Goal: Transaction & Acquisition: Purchase product/service

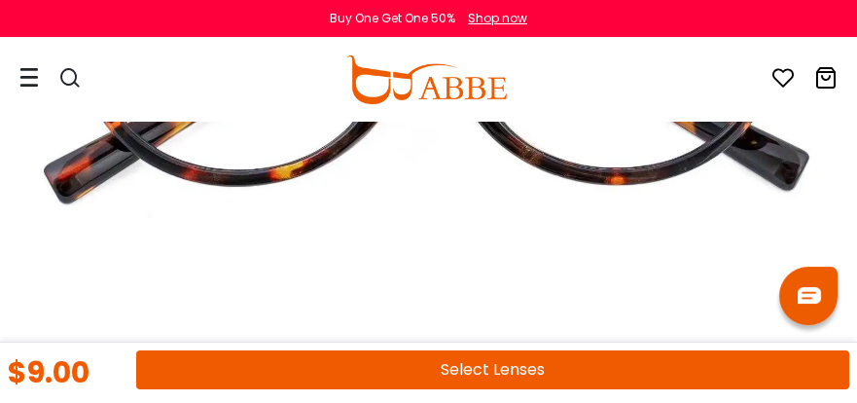
scroll to position [486, 0]
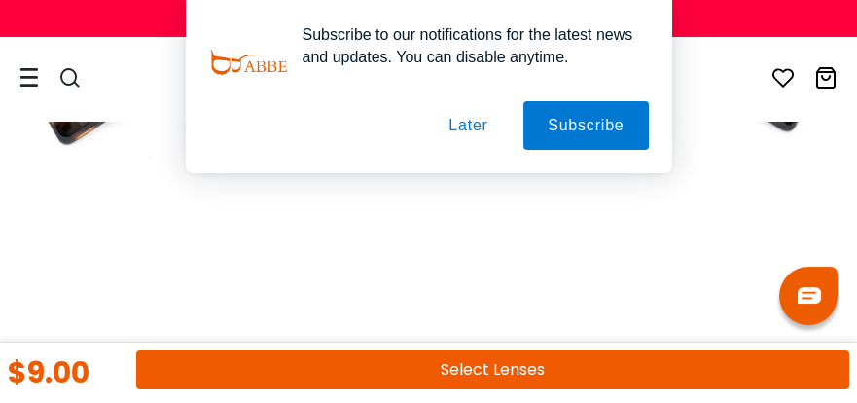
click at [0, 0] on button "Later" at bounding box center [0, 0] width 0 height 0
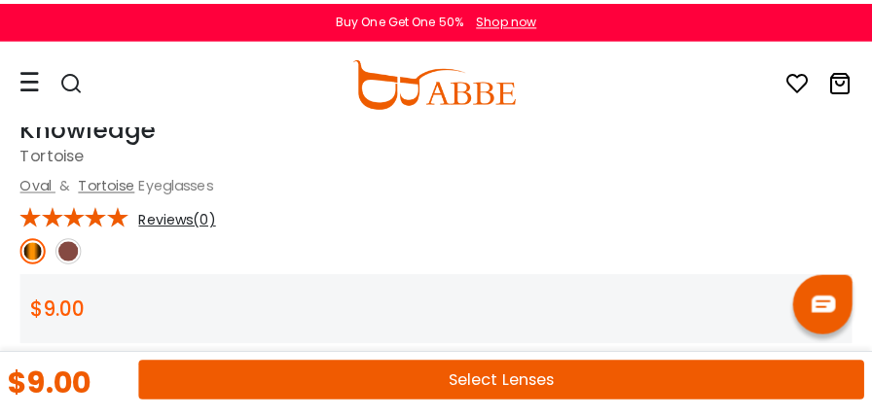
scroll to position [584, 0]
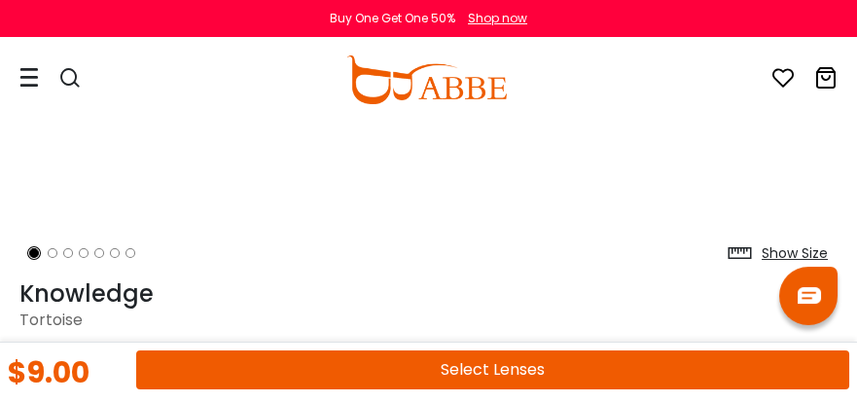
click at [26, 73] on icon at bounding box center [28, 77] width 19 height 20
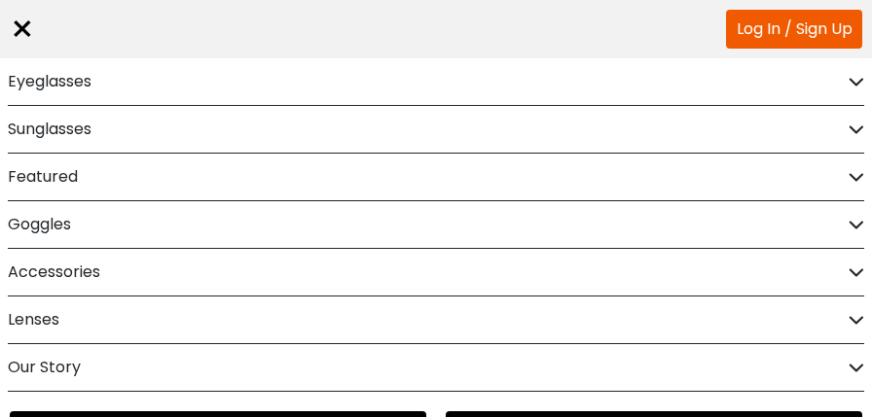
click at [121, 80] on div "Eyeglasses" at bounding box center [436, 81] width 856 height 47
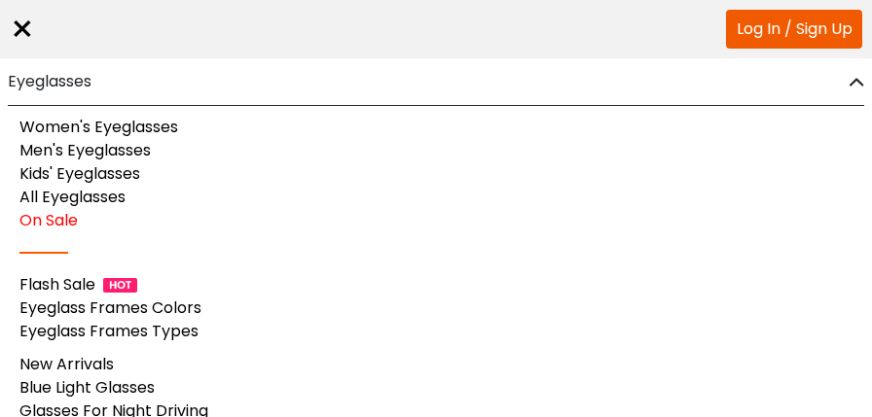
click at [130, 126] on link "Women's Eyeglasses" at bounding box center [98, 127] width 159 height 22
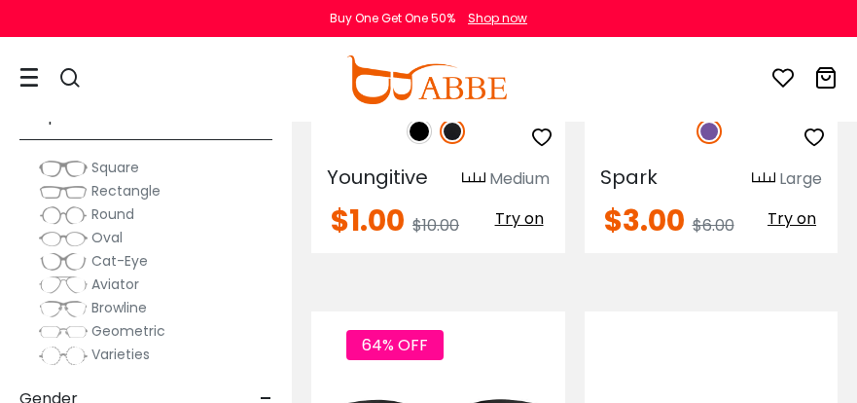
scroll to position [389, 0]
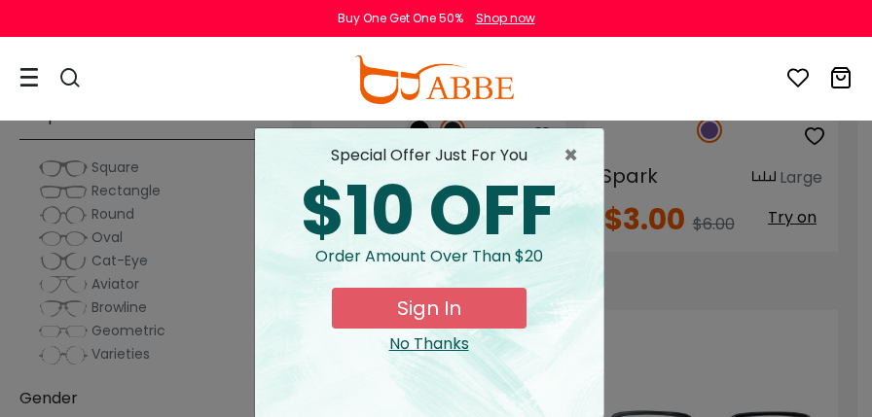
click at [422, 341] on div "No Thanks" at bounding box center [428, 344] width 317 height 23
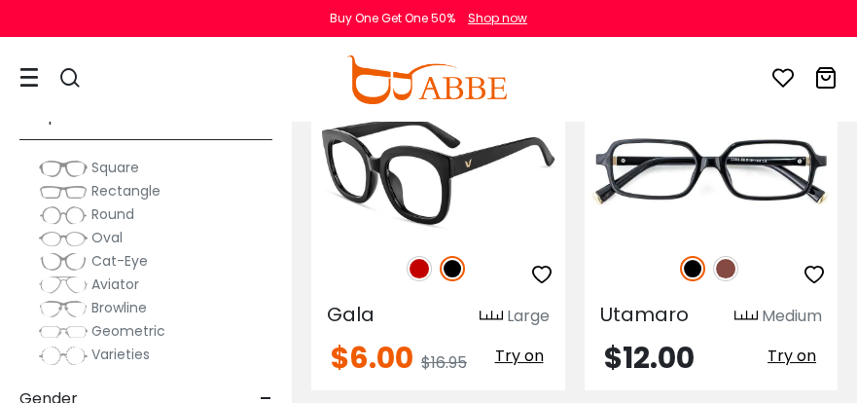
scroll to position [681, 0]
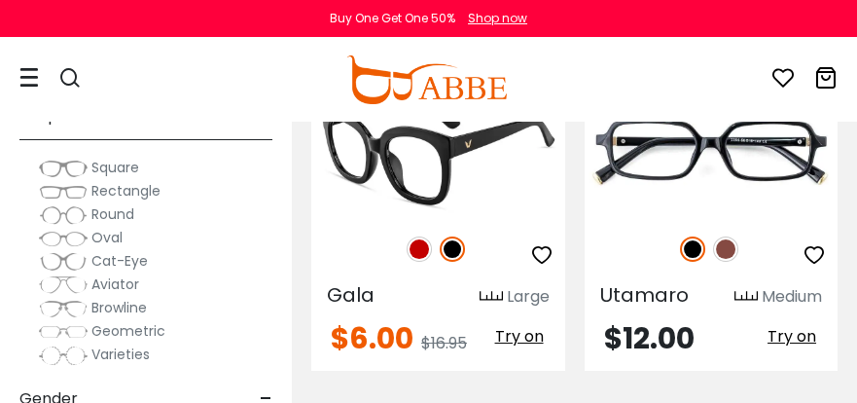
click at [422, 242] on img at bounding box center [419, 248] width 25 height 25
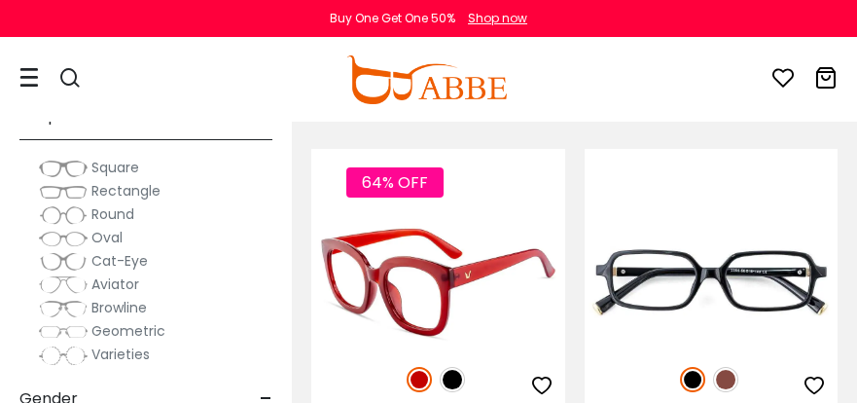
scroll to position [584, 0]
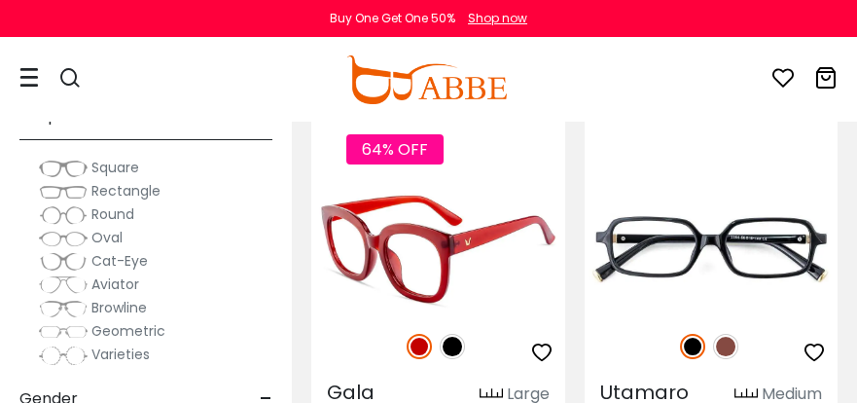
click at [449, 343] on img at bounding box center [452, 346] width 25 height 25
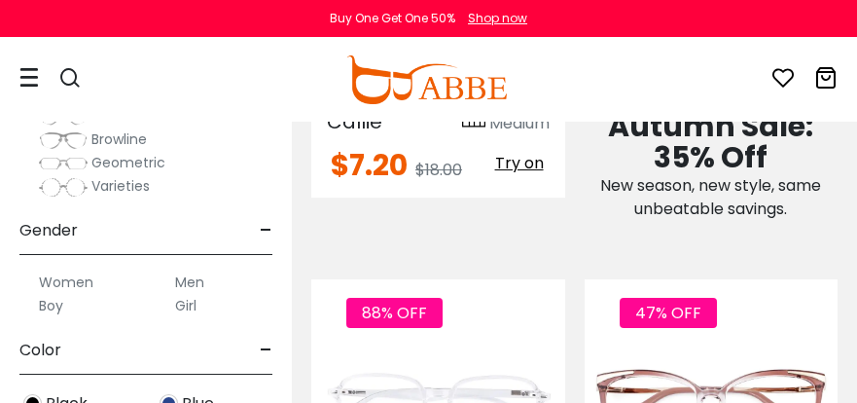
scroll to position [292, 0]
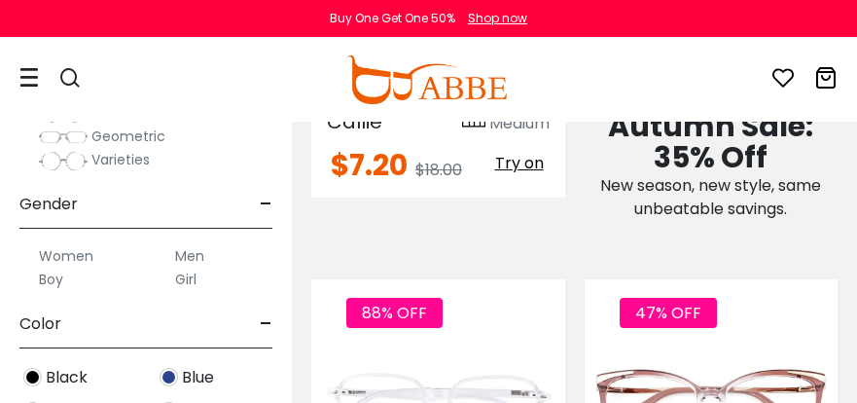
click at [66, 254] on label "Women" at bounding box center [66, 255] width 54 height 23
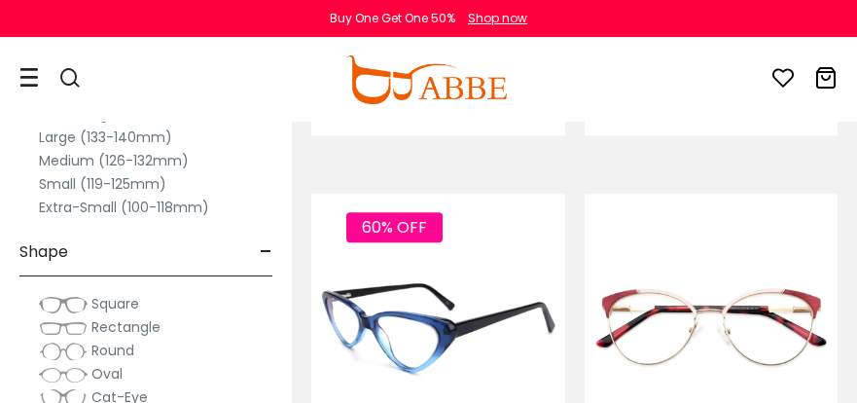
scroll to position [4378, 0]
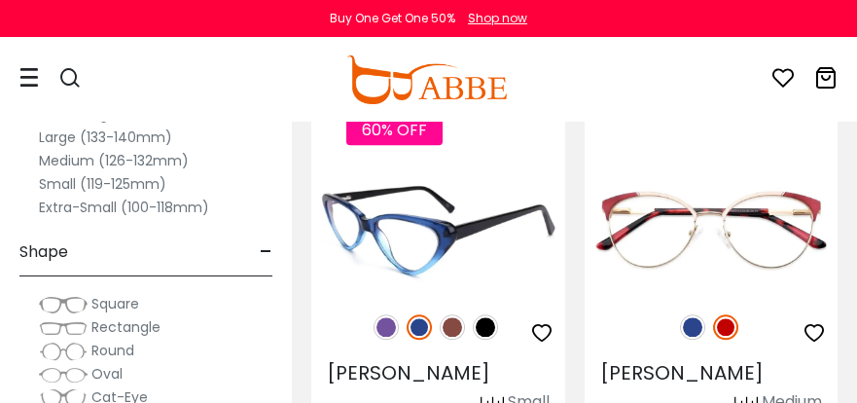
click at [387, 314] on img at bounding box center [386, 326] width 25 height 25
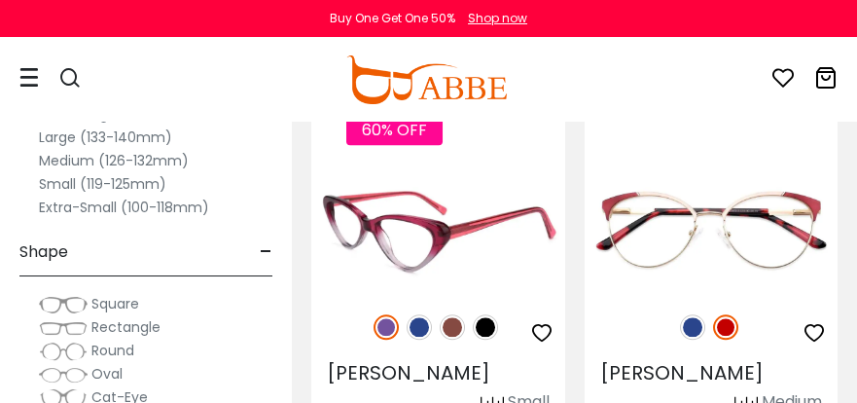
click at [455, 314] on img at bounding box center [452, 326] width 25 height 25
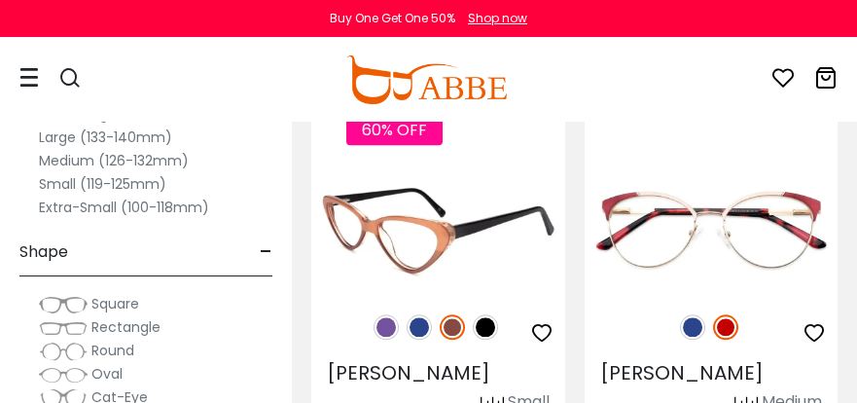
click at [384, 314] on img at bounding box center [386, 326] width 25 height 25
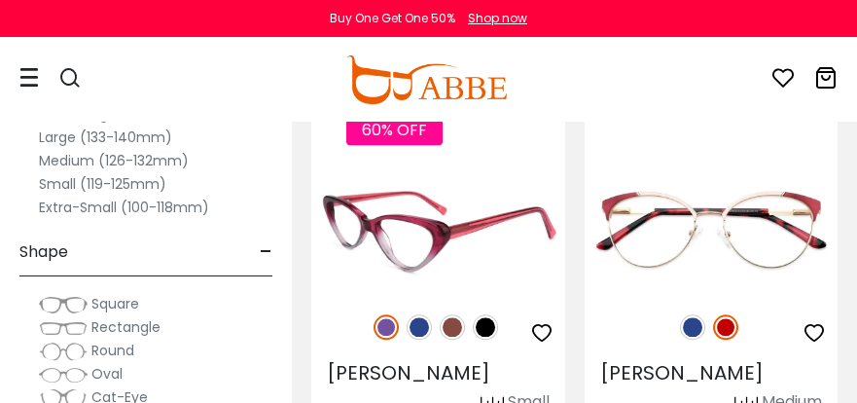
click at [485, 314] on img at bounding box center [485, 326] width 25 height 25
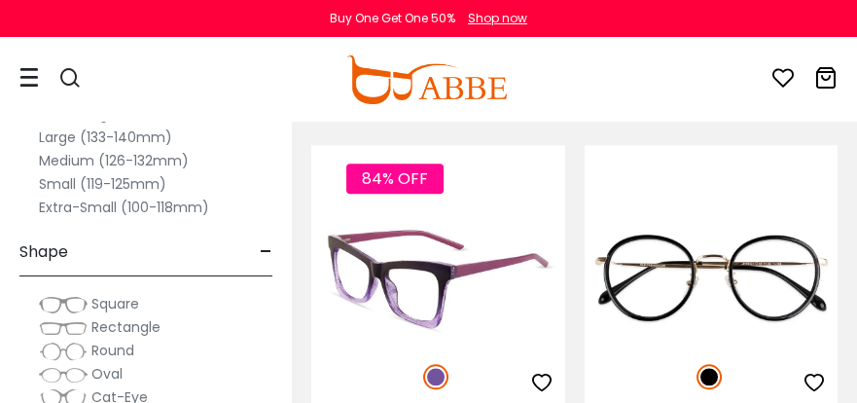
scroll to position [4962, 0]
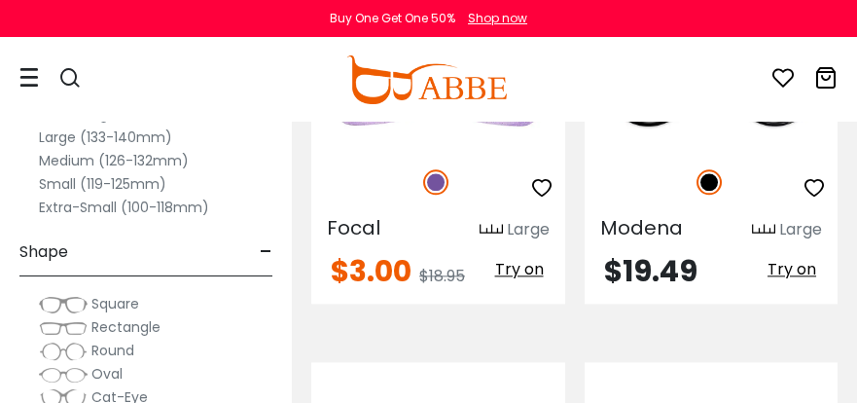
click at [112, 346] on span "Round" at bounding box center [112, 350] width 43 height 19
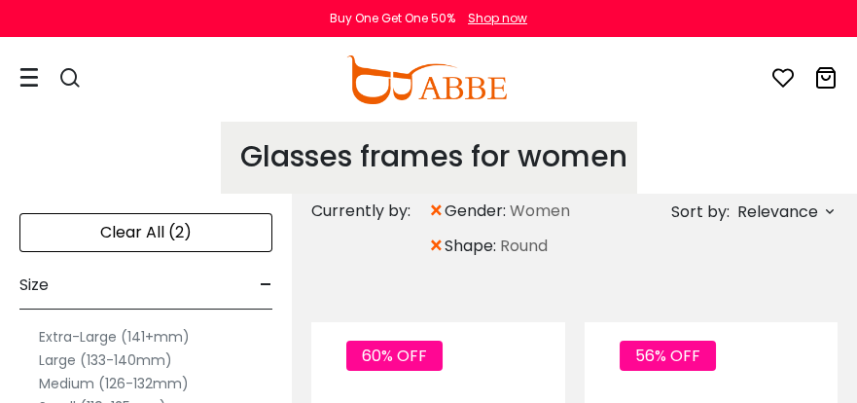
click at [831, 207] on icon at bounding box center [830, 211] width 16 height 16
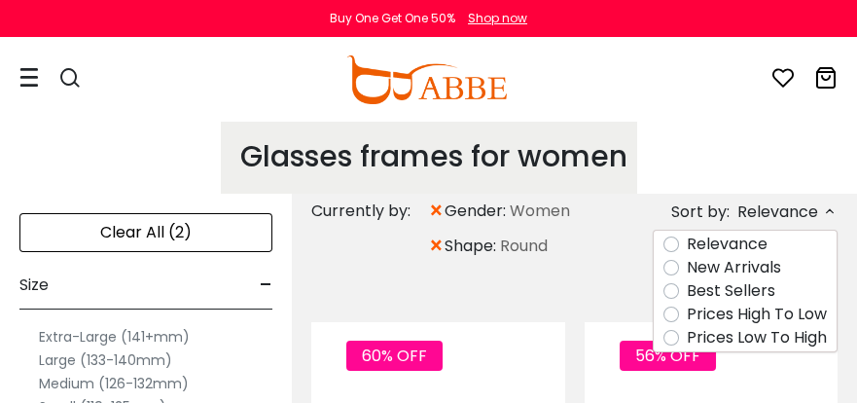
click at [825, 152] on div "Glasses frames for women Choose from a wide range of colors and styles of women…" at bounding box center [428, 157] width 857 height 74
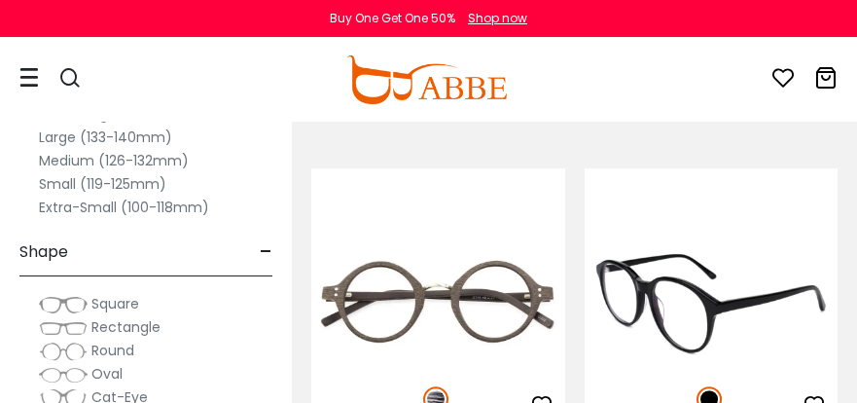
scroll to position [1946, 0]
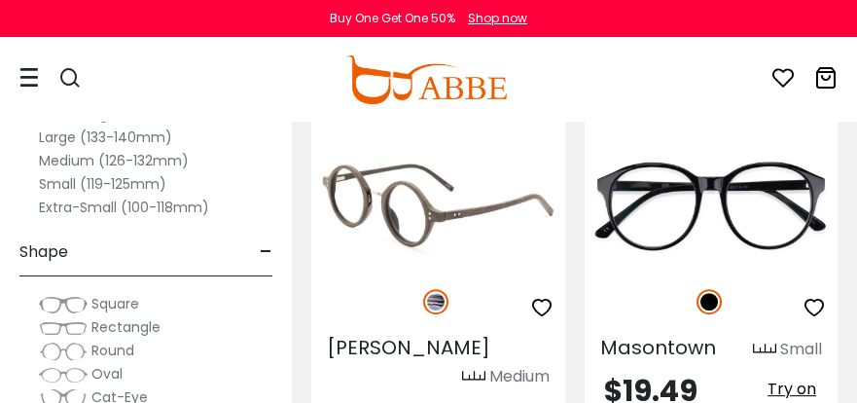
click at [437, 178] on img at bounding box center [438, 204] width 254 height 126
